Goal: Transaction & Acquisition: Purchase product/service

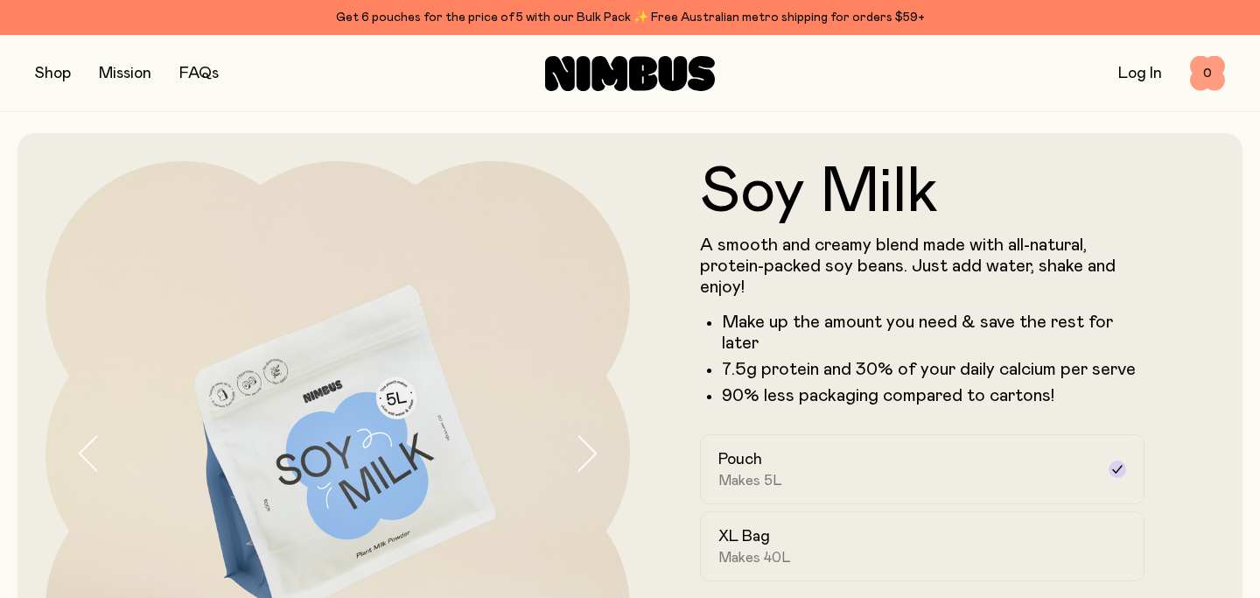
click at [1210, 68] on span "0" at bounding box center [1207, 73] width 35 height 35
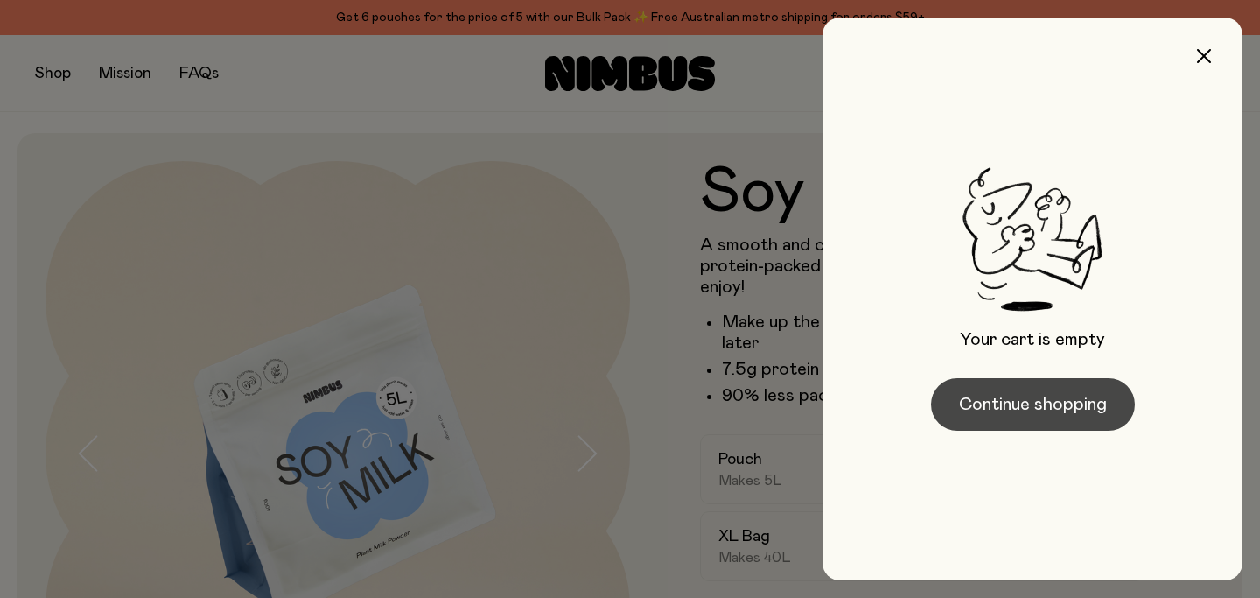
click at [1039, 399] on button "Continue shopping" at bounding box center [1033, 404] width 204 height 53
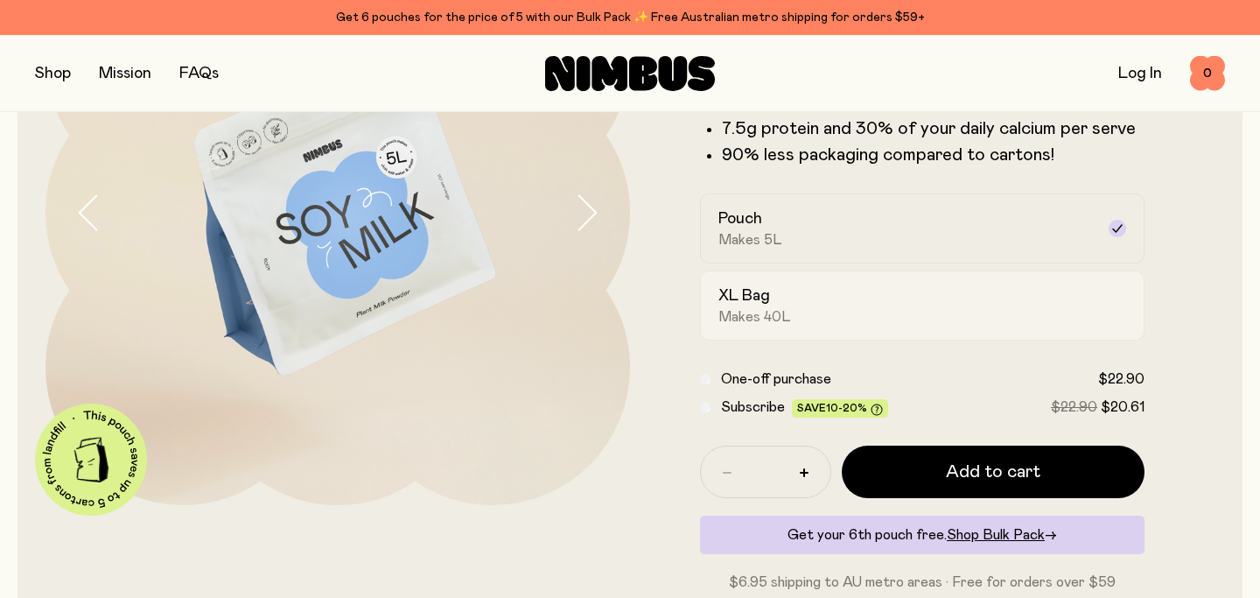
scroll to position [256, 0]
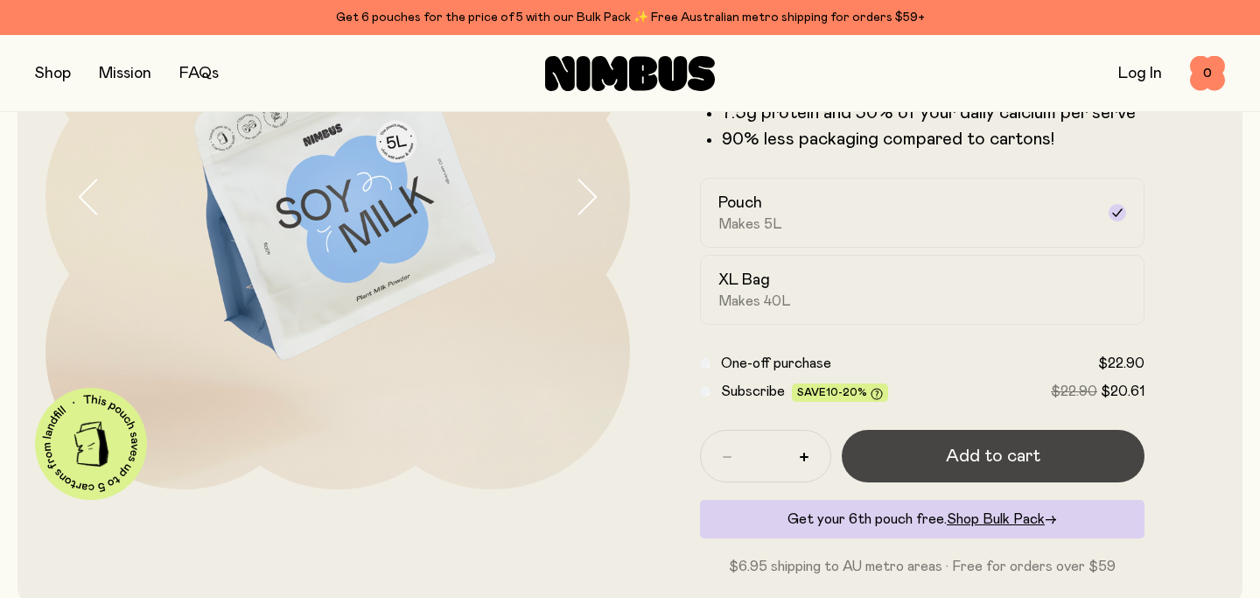
click at [965, 455] on span "Add to cart" at bounding box center [993, 456] width 95 height 25
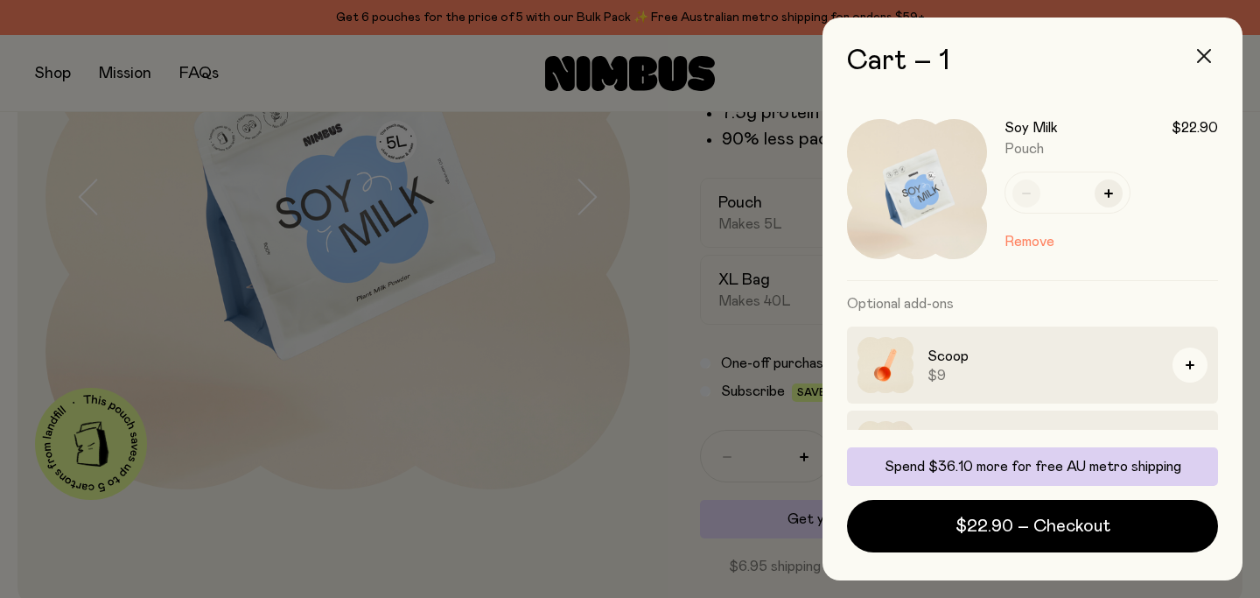
click at [1209, 59] on icon "button" at bounding box center [1204, 56] width 14 height 14
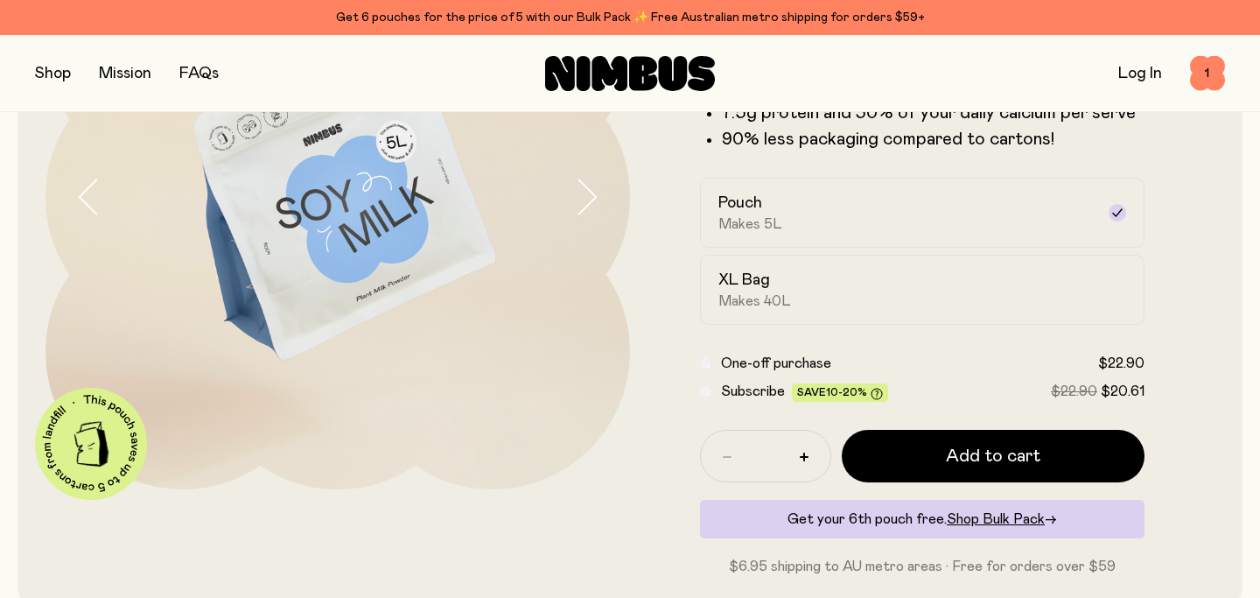
click at [52, 75] on button "button" at bounding box center [53, 73] width 36 height 25
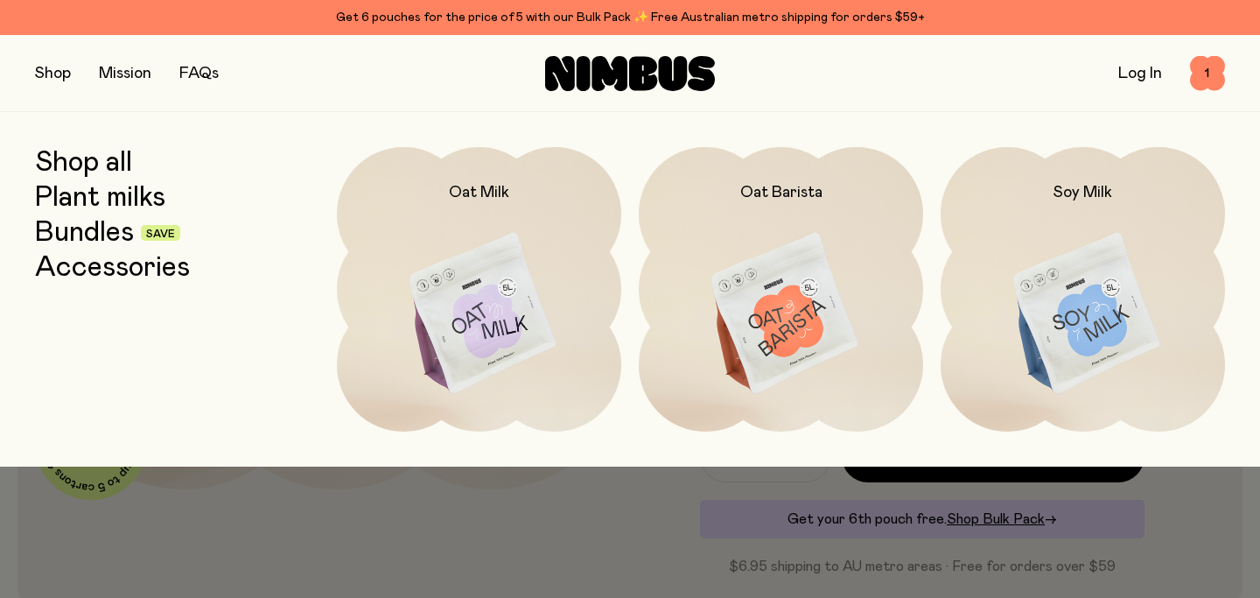
click at [74, 229] on link "Bundles" at bounding box center [84, 233] width 99 height 32
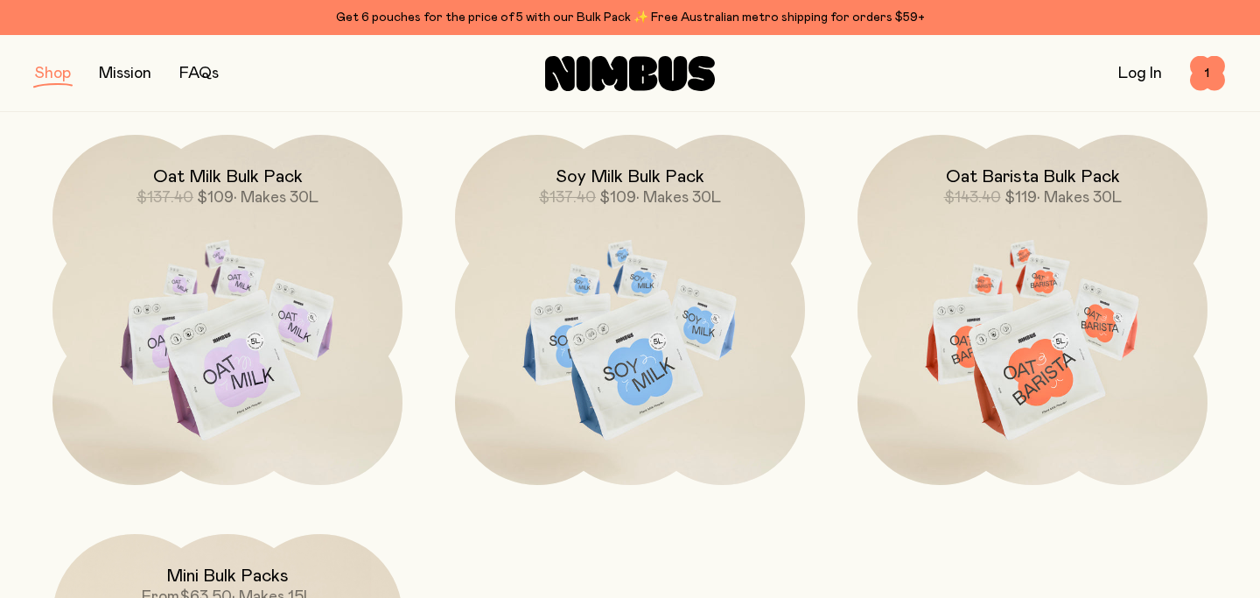
scroll to position [638, 0]
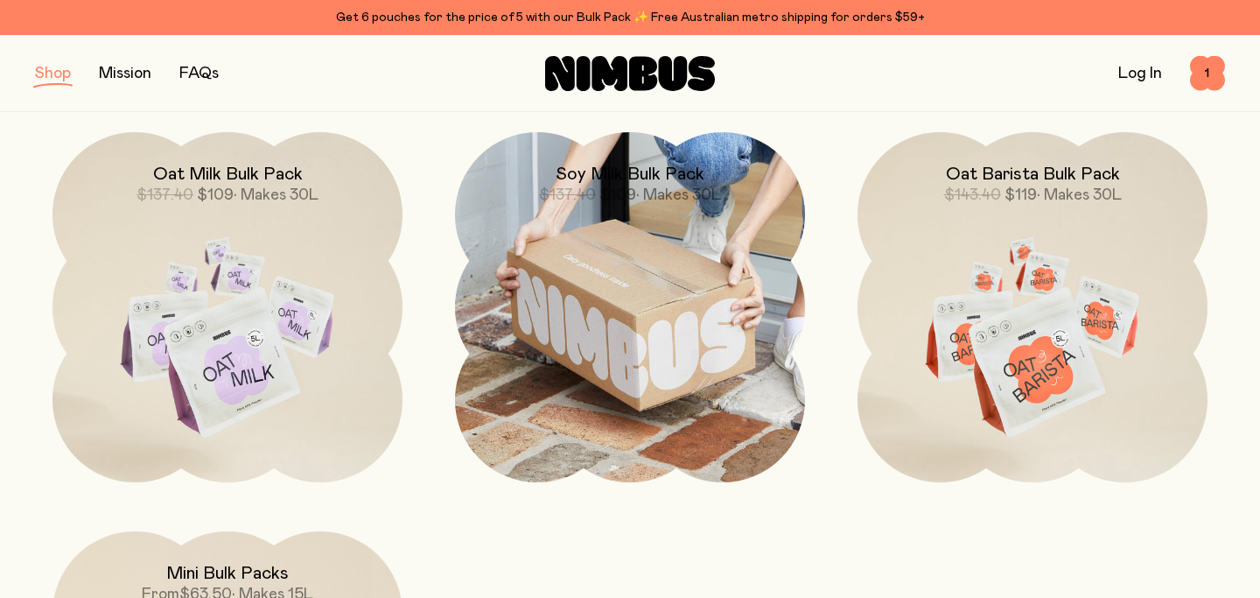
click at [625, 295] on img at bounding box center [630, 307] width 350 height 350
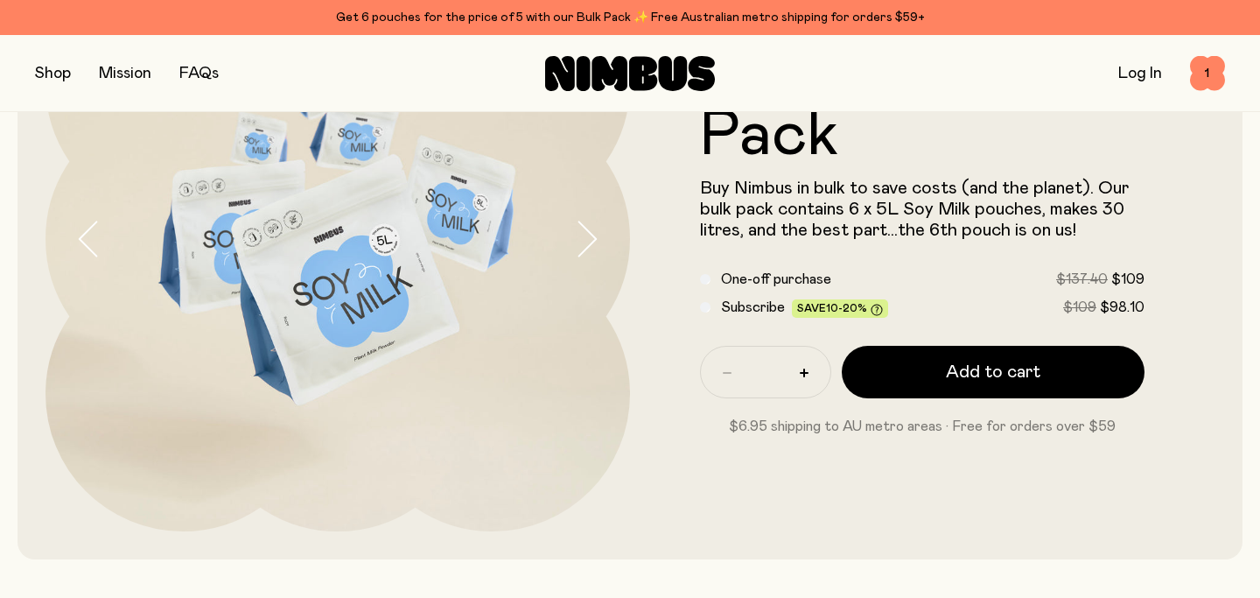
scroll to position [231, 0]
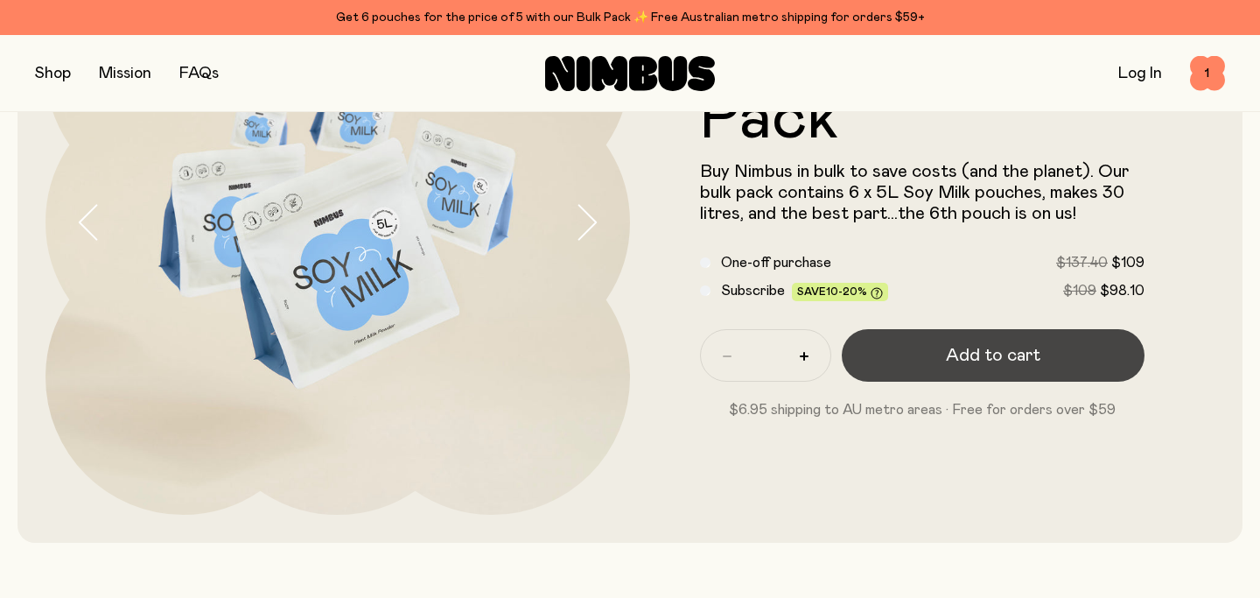
click at [967, 355] on span "Add to cart" at bounding box center [993, 355] width 95 height 25
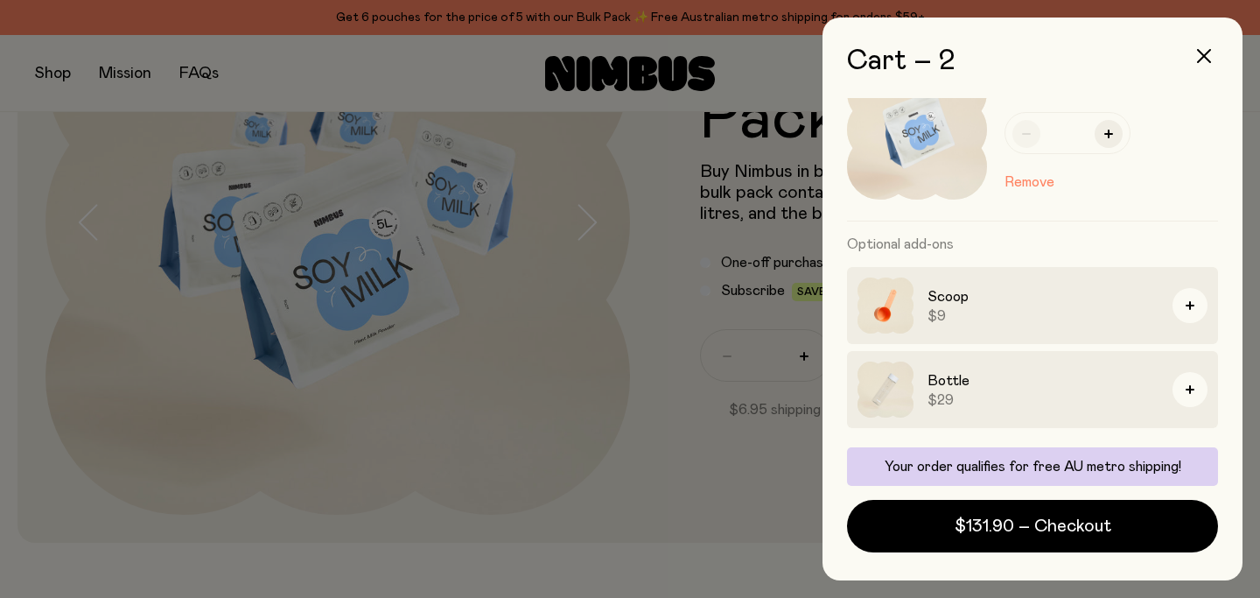
scroll to position [262, 0]
click at [1184, 293] on button "button" at bounding box center [1190, 303] width 35 height 35
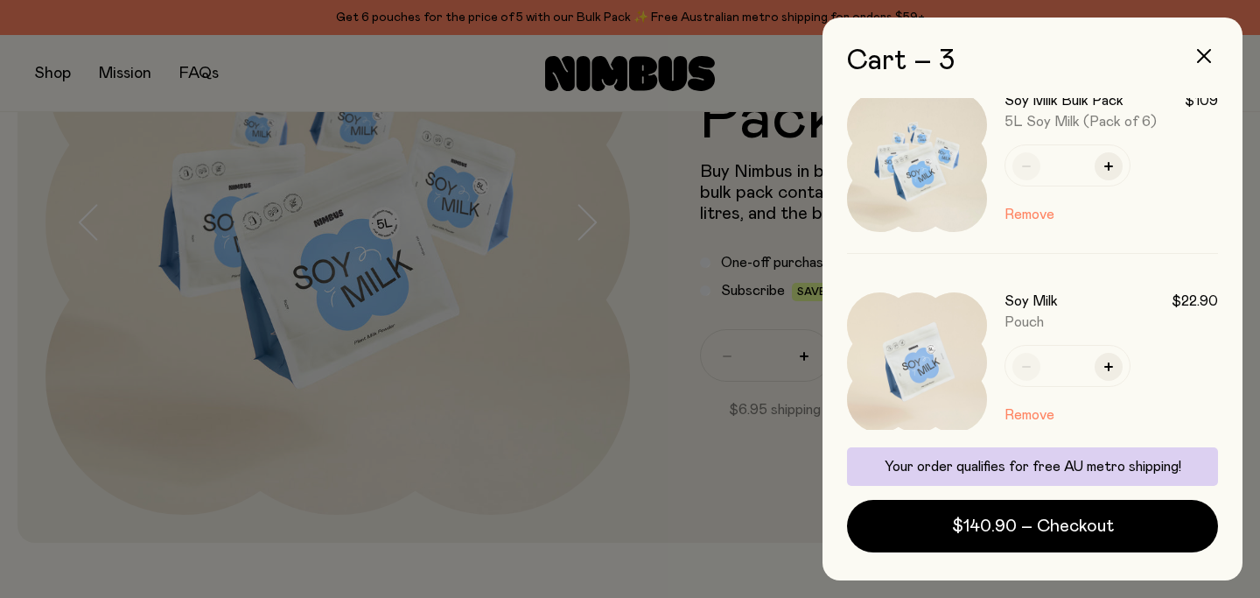
scroll to position [253, 0]
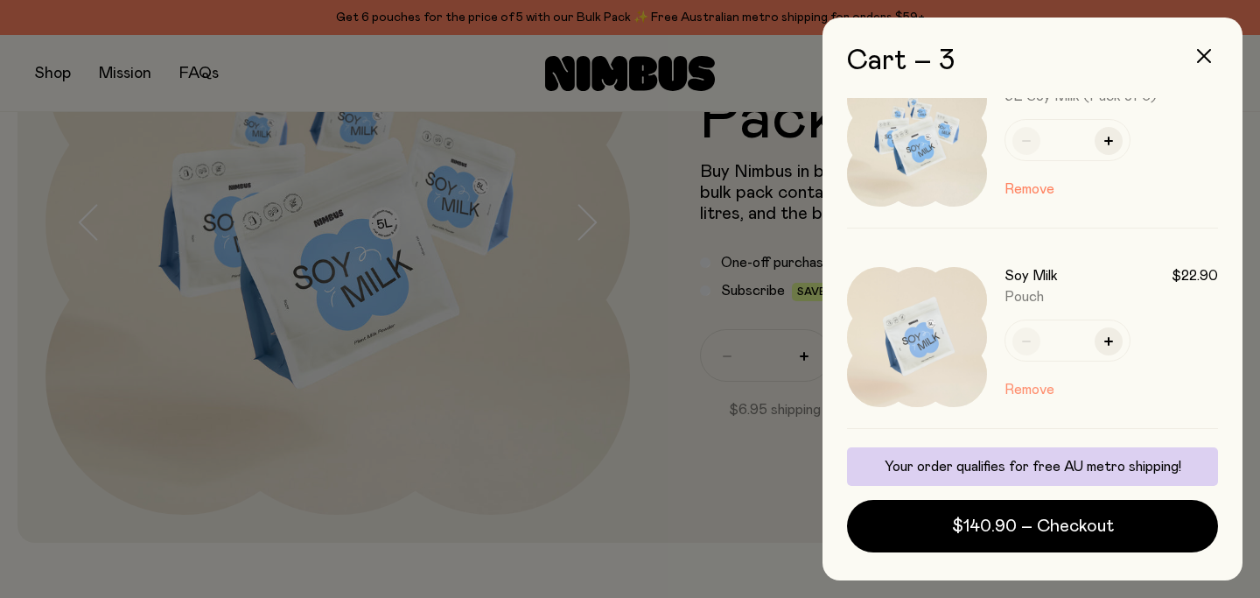
click at [1020, 385] on button "Remove" at bounding box center [1030, 389] width 50 height 21
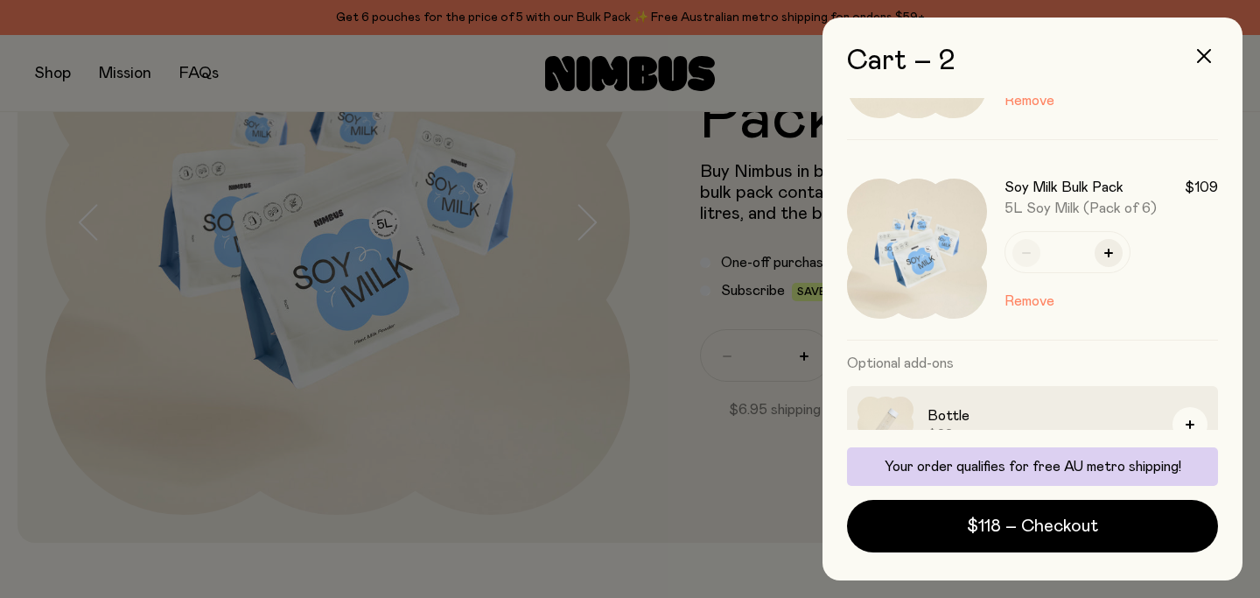
scroll to position [258, 0]
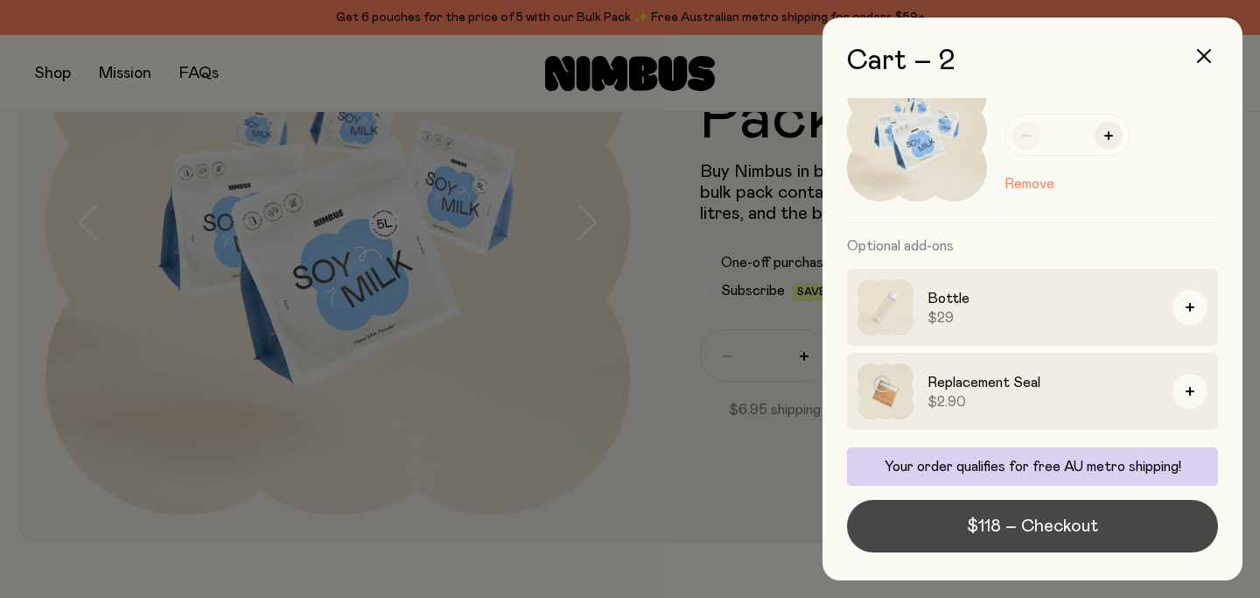
click at [1039, 529] on span "$118 – Checkout" at bounding box center [1032, 526] width 131 height 25
